Goal: Information Seeking & Learning: Learn about a topic

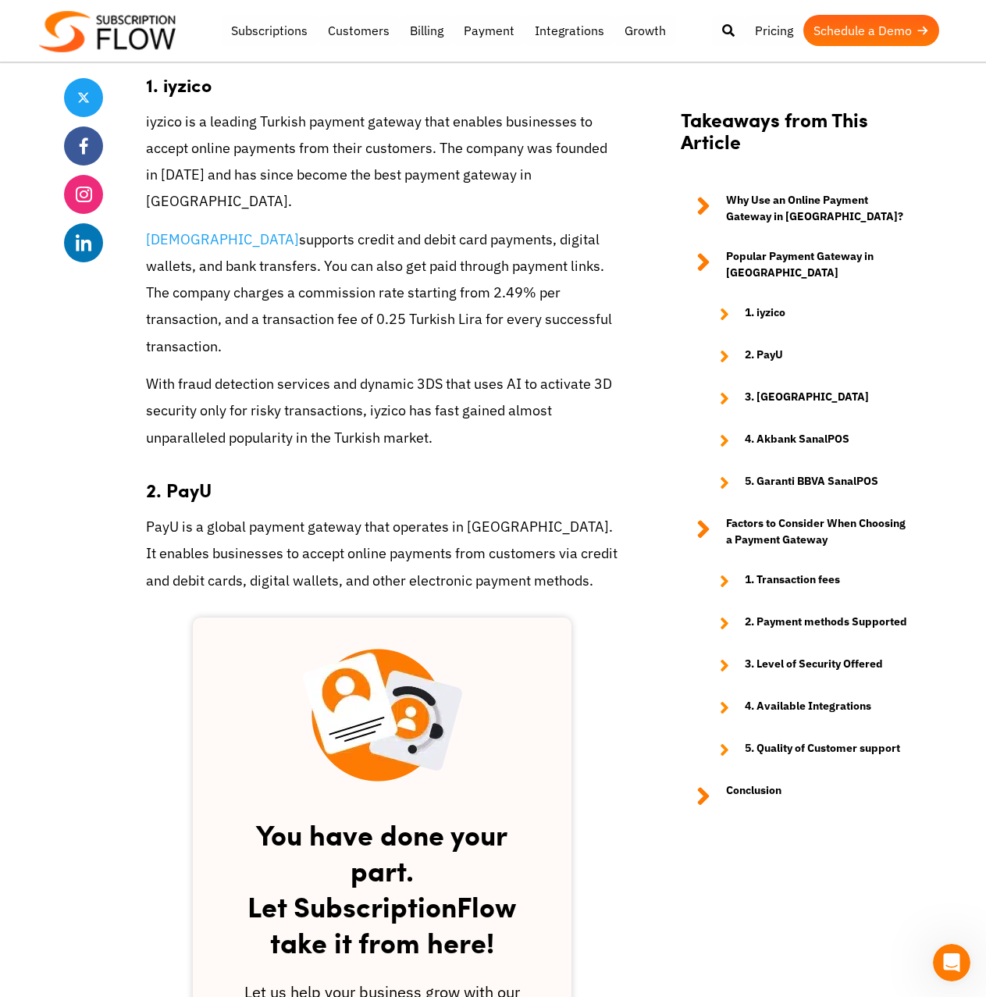
scroll to position [1040, 0]
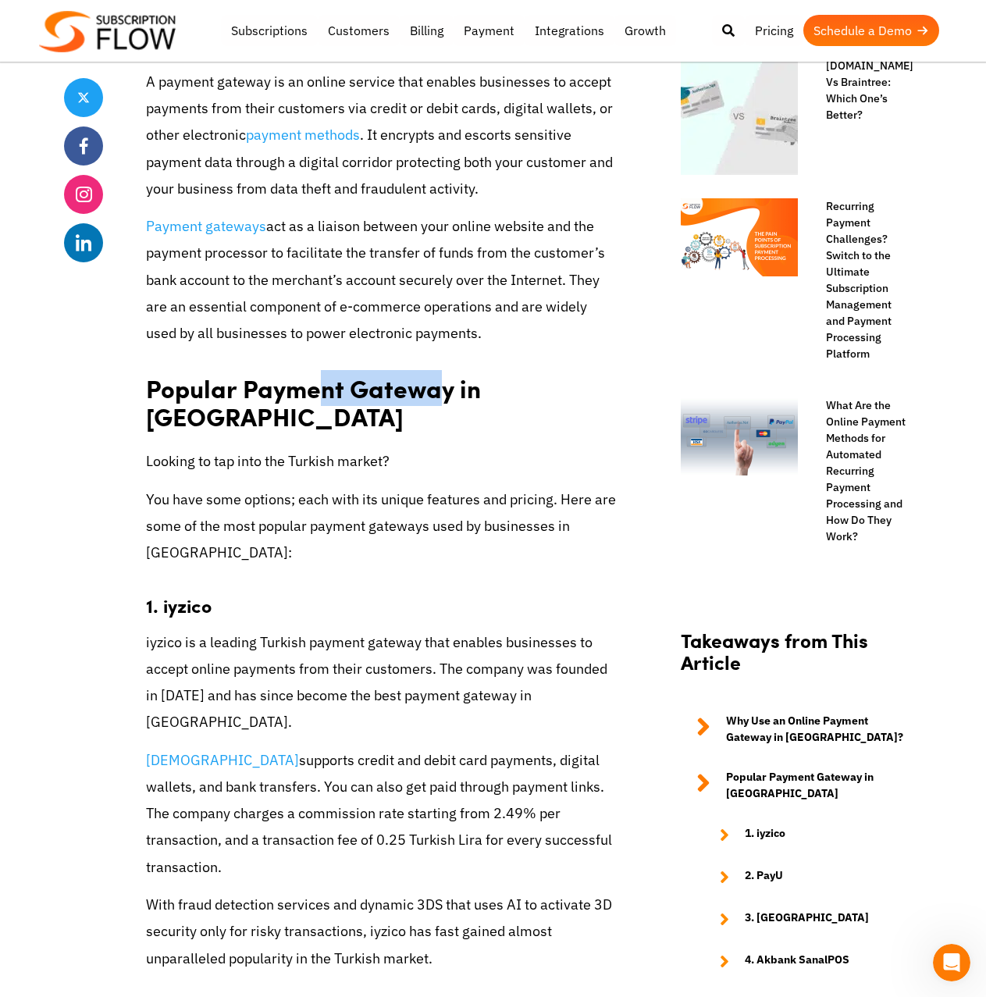
drag, startPoint x: 322, startPoint y: 368, endPoint x: 439, endPoint y: 371, distance: 117.1
click at [439, 371] on strong "Popular Payment Gateway in [GEOGRAPHIC_DATA]" at bounding box center [313, 402] width 335 height 65
click at [318, 486] on p "You have some options; each with its unique features and pricing. Here are some…" at bounding box center [382, 526] width 472 height 80
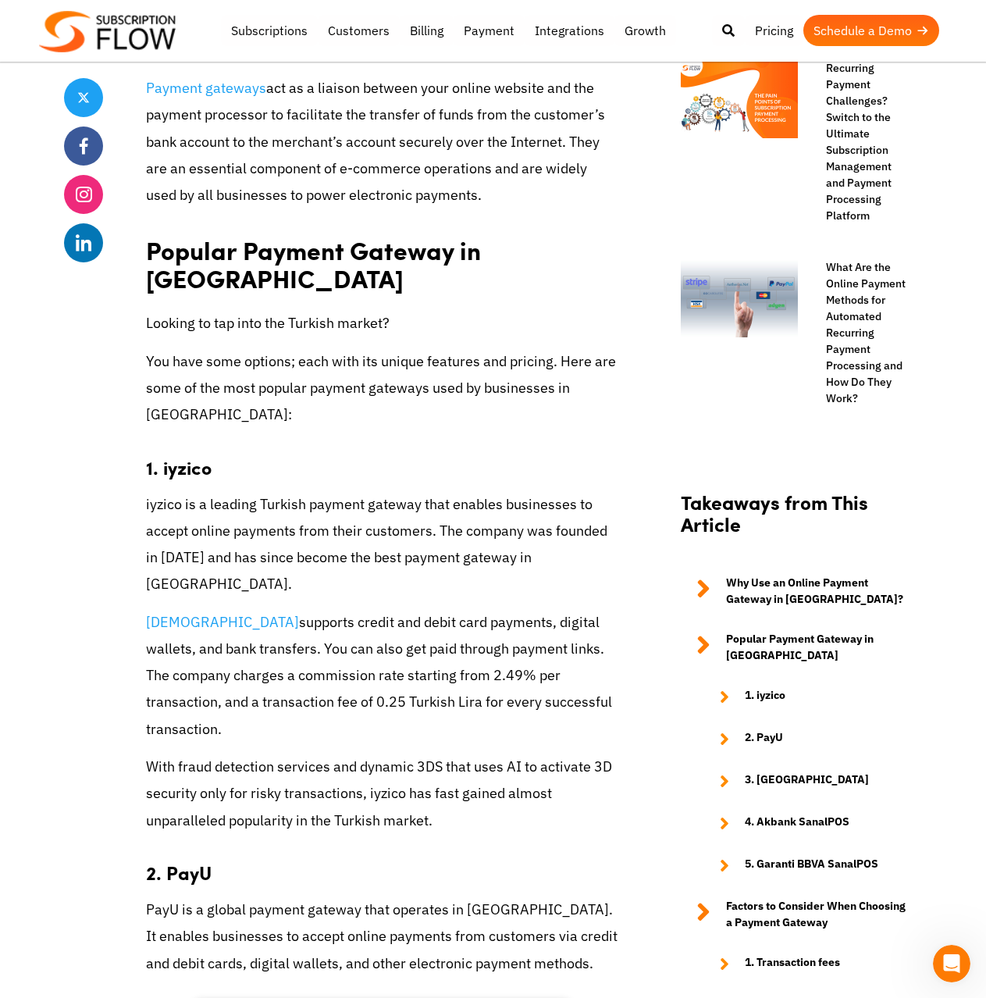
scroll to position [1301, 0]
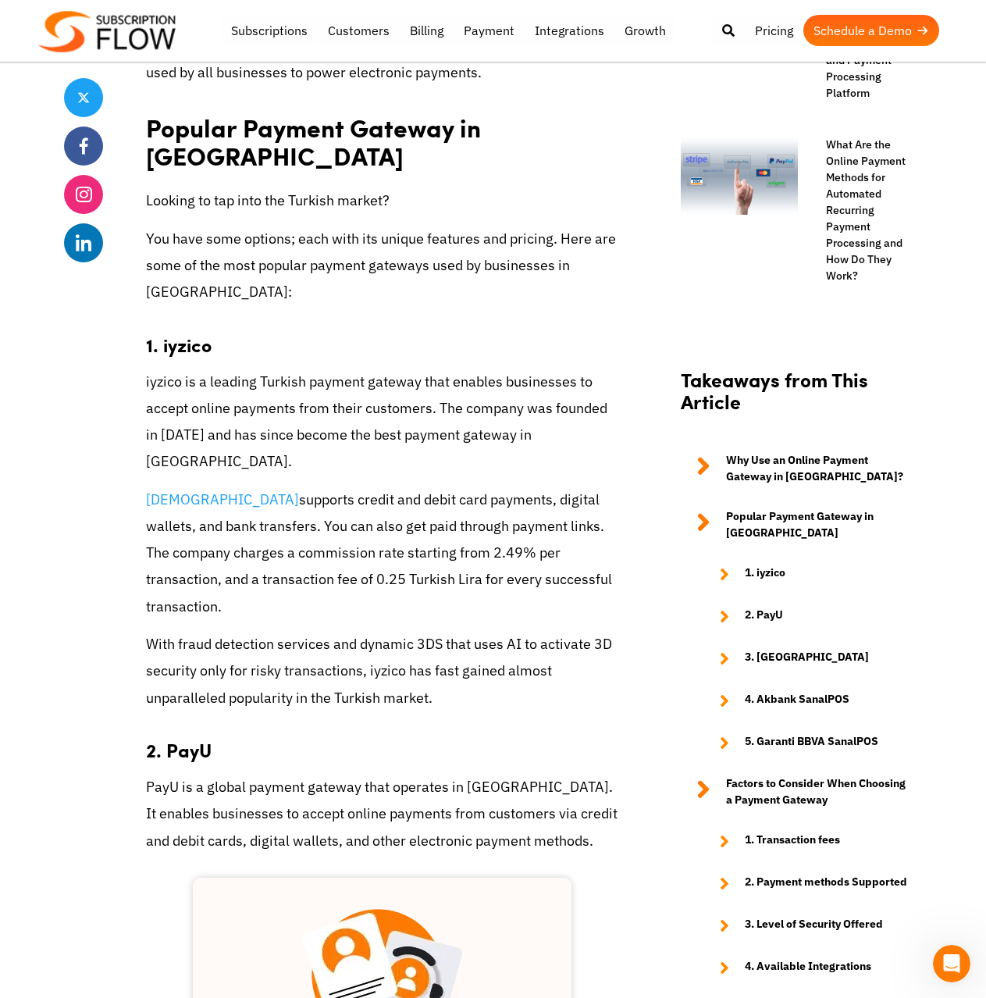
click at [180, 331] on strong "1. iyzico" at bounding box center [179, 344] width 66 height 27
copy strong "[DEMOGRAPHIC_DATA]"
click at [305, 500] on p "iyzico supports credit and debit card payments, digital wallets, and bank trans…" at bounding box center [382, 552] width 472 height 133
click at [176, 331] on strong "1. iyzico" at bounding box center [179, 344] width 66 height 27
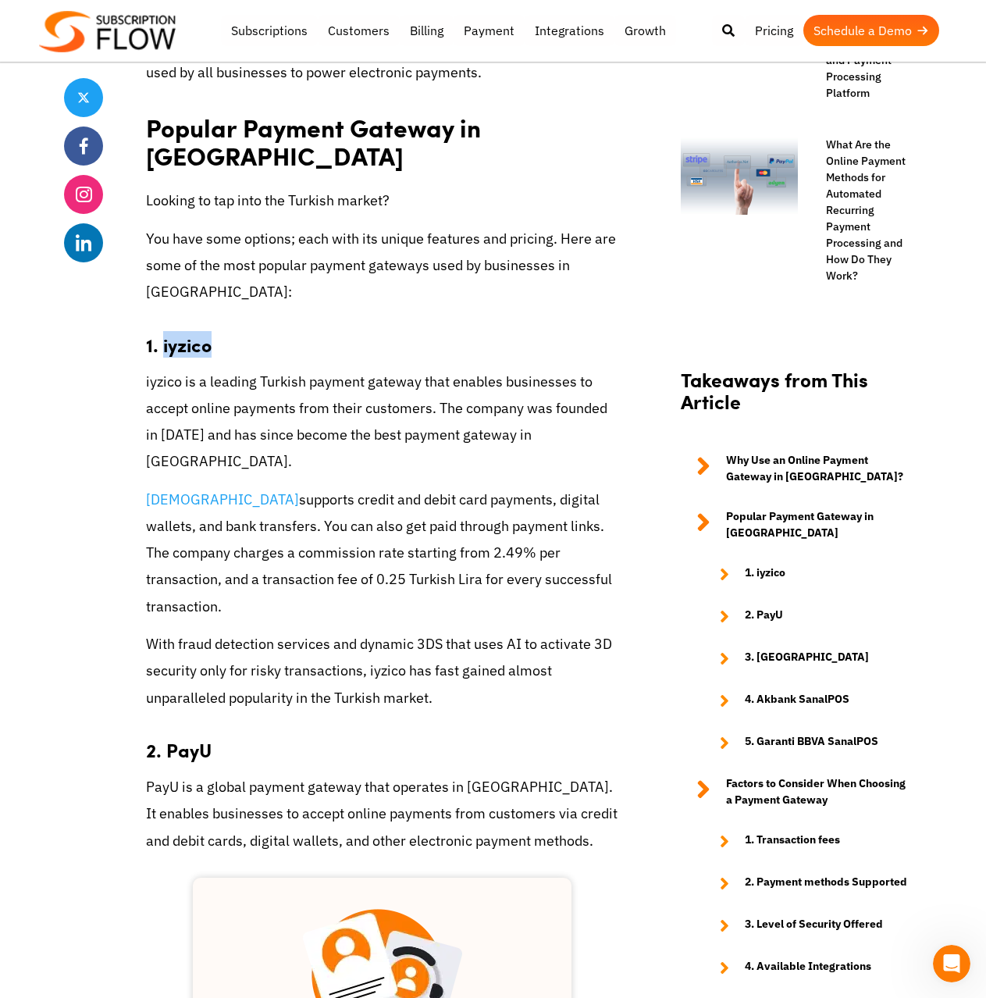
click at [176, 331] on strong "1. iyzico" at bounding box center [179, 344] width 66 height 27
copy strong "[DEMOGRAPHIC_DATA]"
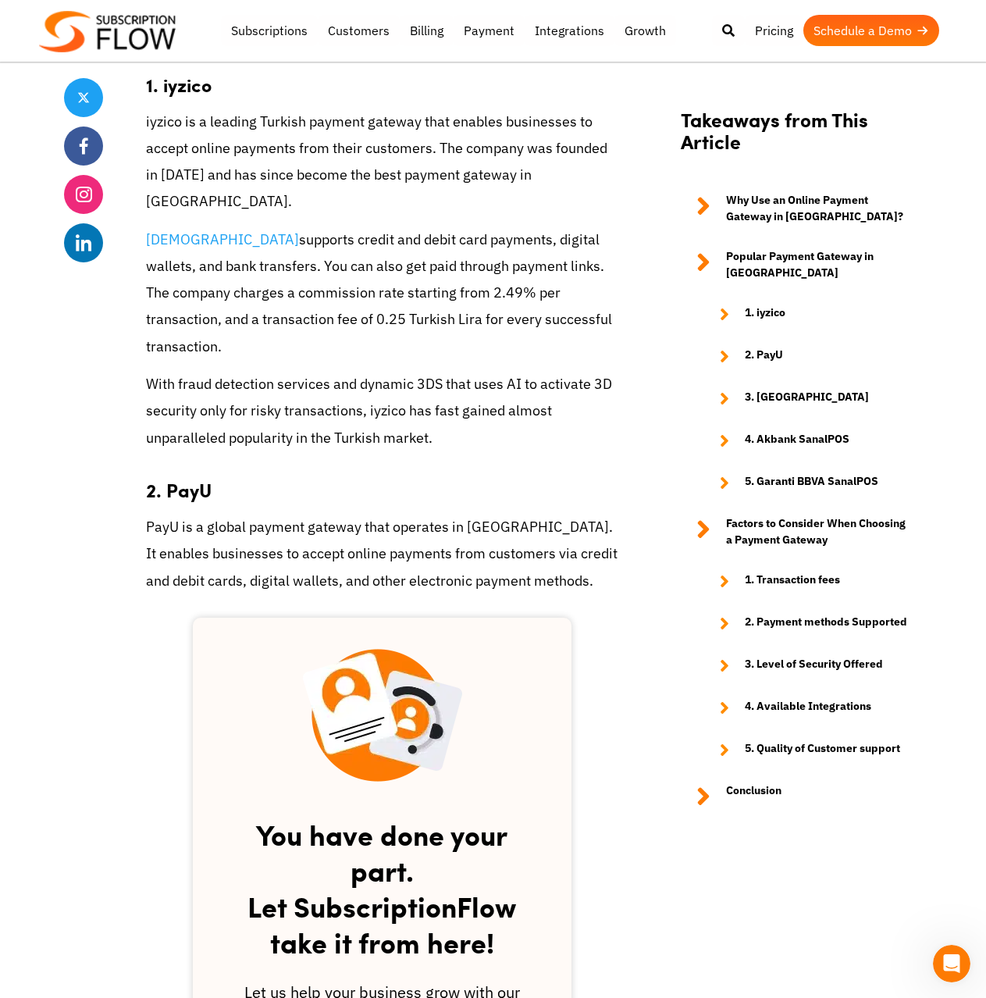
click at [179, 476] on strong "2. PayU" at bounding box center [179, 489] width 66 height 27
copy strong "PayU"
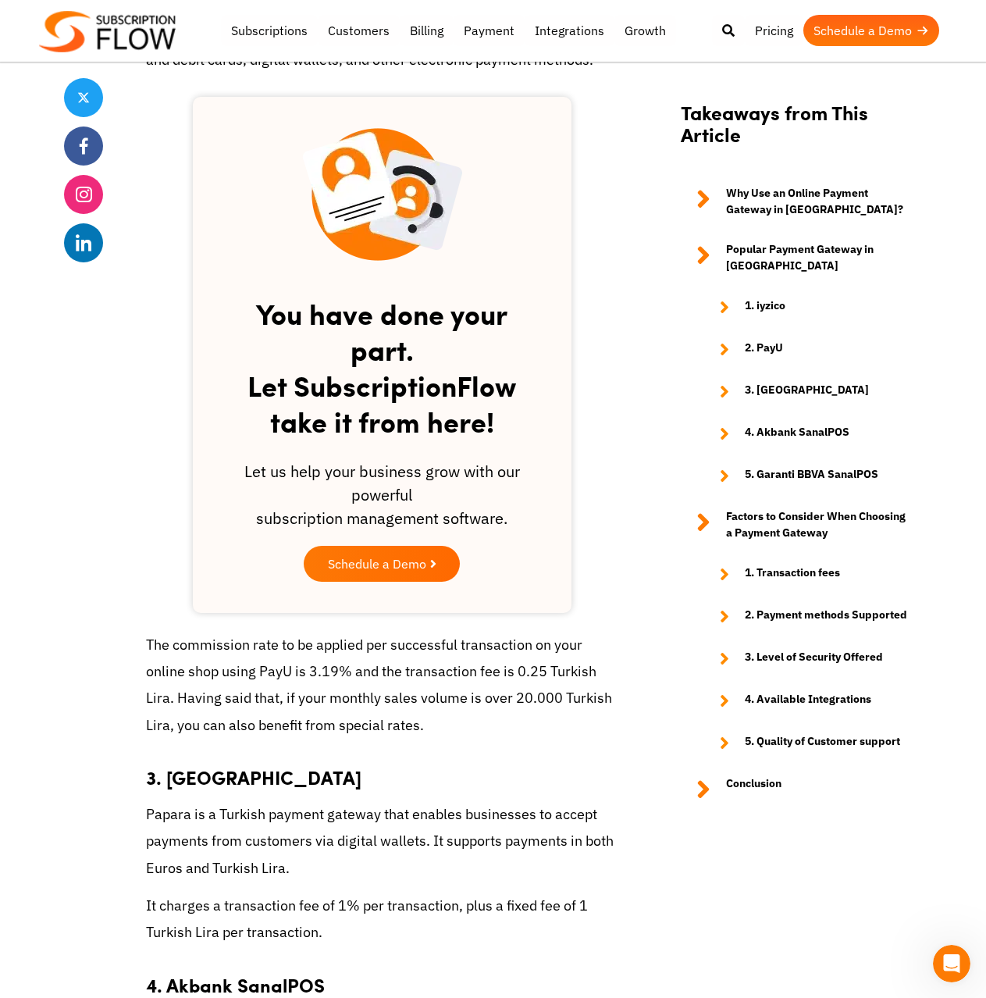
scroll to position [2342, 0]
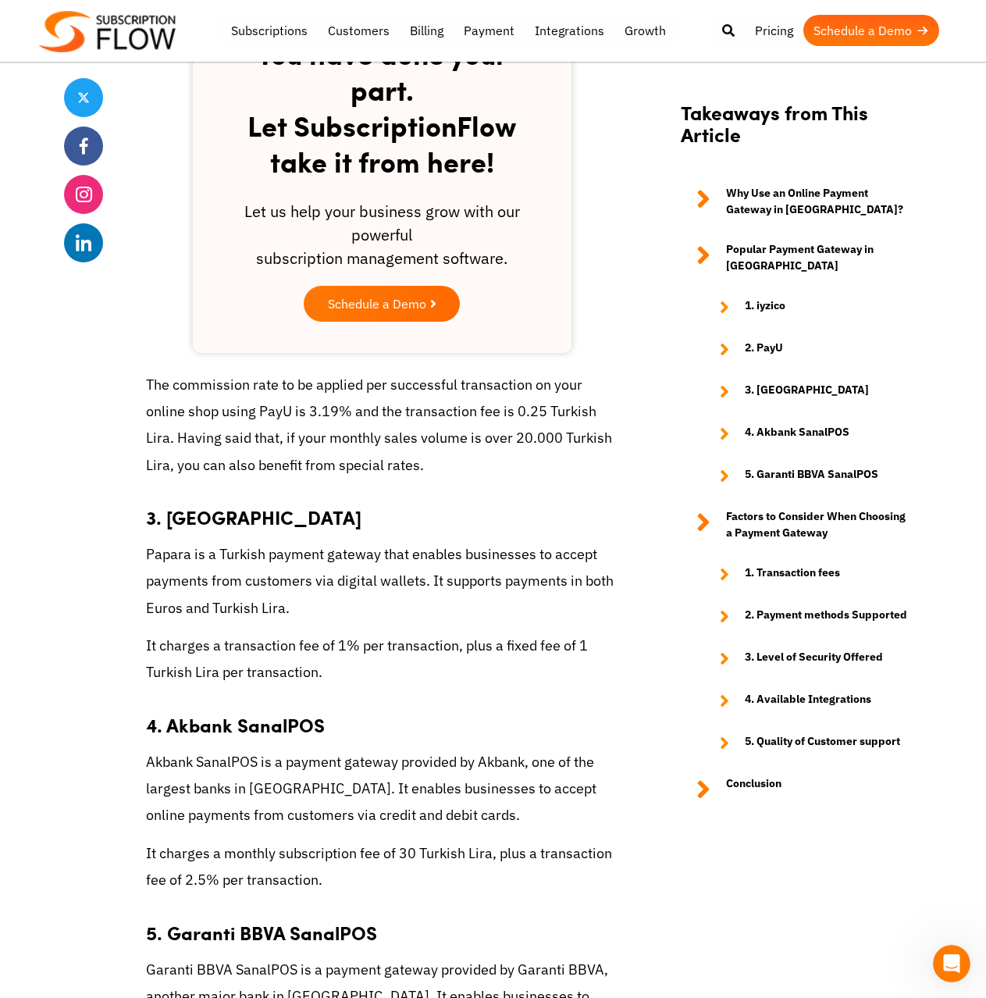
click at [207, 503] on strong "3. [GEOGRAPHIC_DATA]" at bounding box center [253, 516] width 215 height 27
copy strong "Papara"
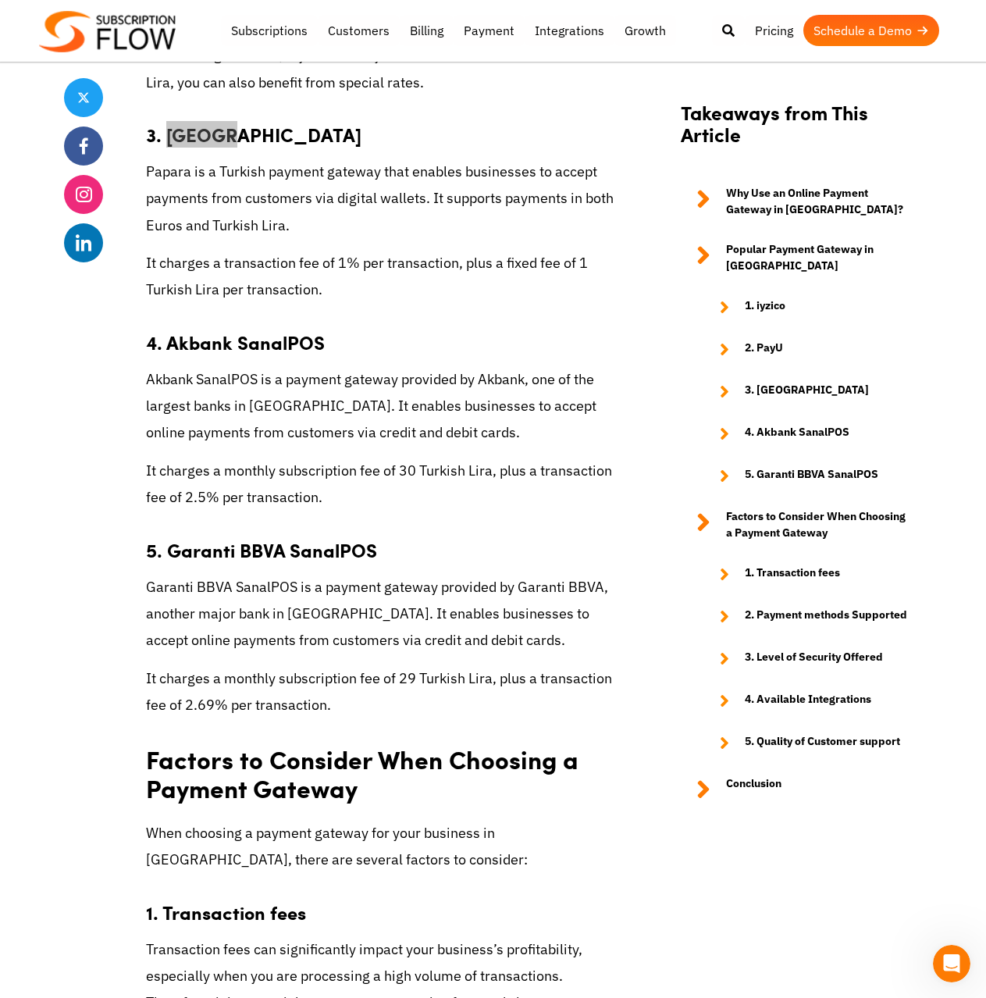
scroll to position [2602, 0]
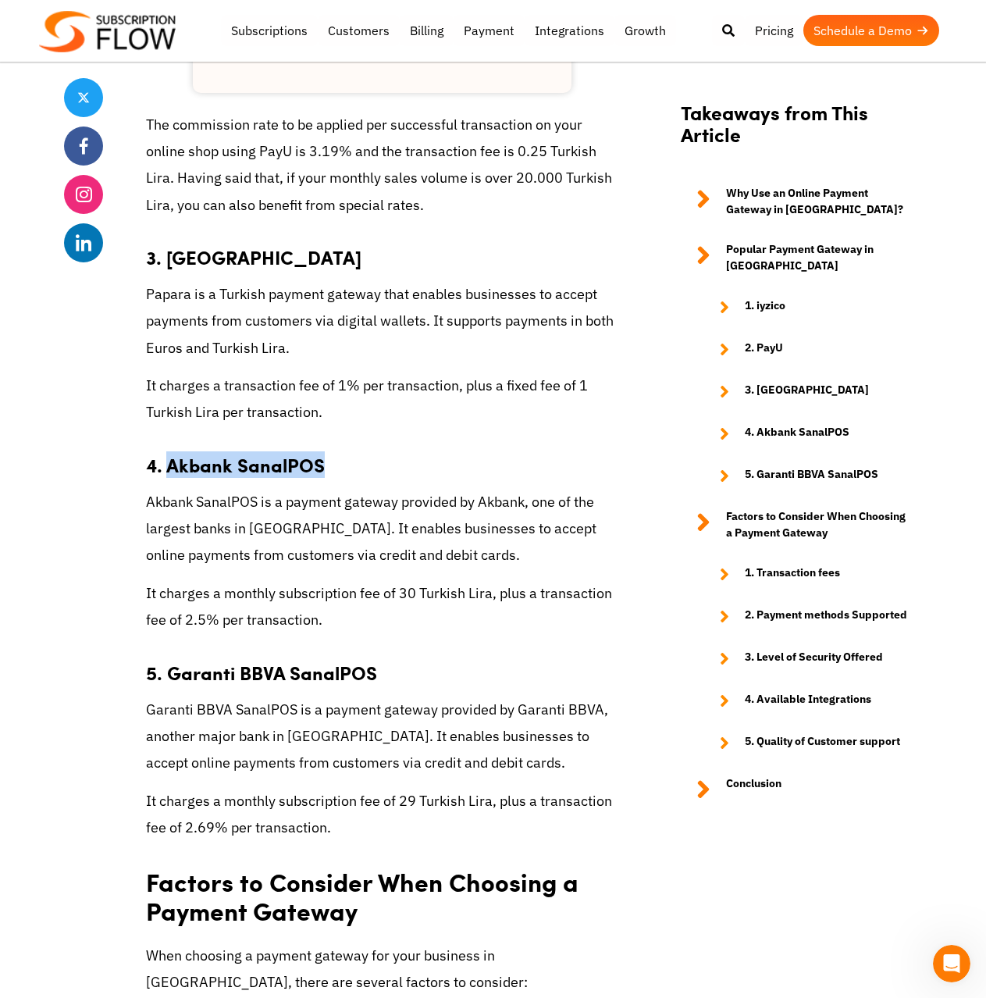
drag, startPoint x: 167, startPoint y: 357, endPoint x: 354, endPoint y: 356, distance: 186.6
click at [354, 437] on h3 "4. Akbank SanalPOS" at bounding box center [382, 456] width 472 height 39
copy strong "Akbank SanalPOS"
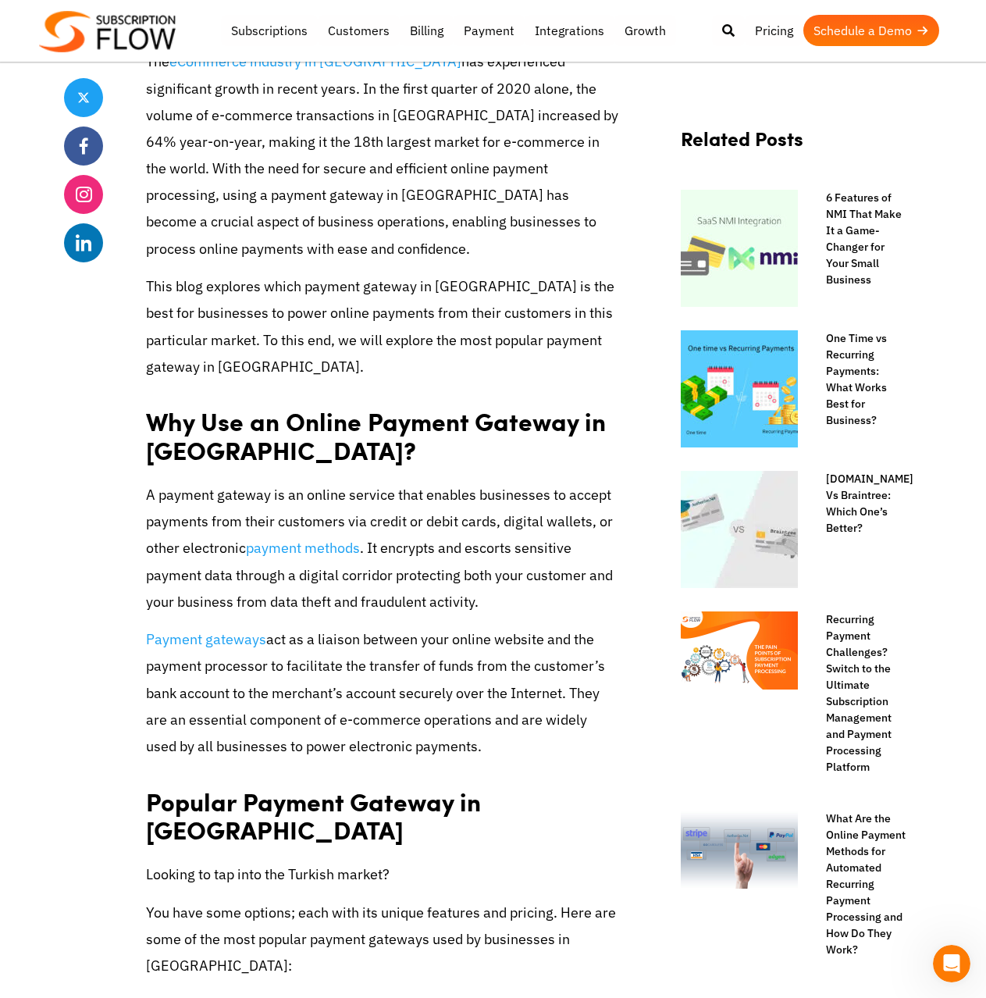
scroll to position [0, 0]
